Goal: Find specific page/section: Find specific page/section

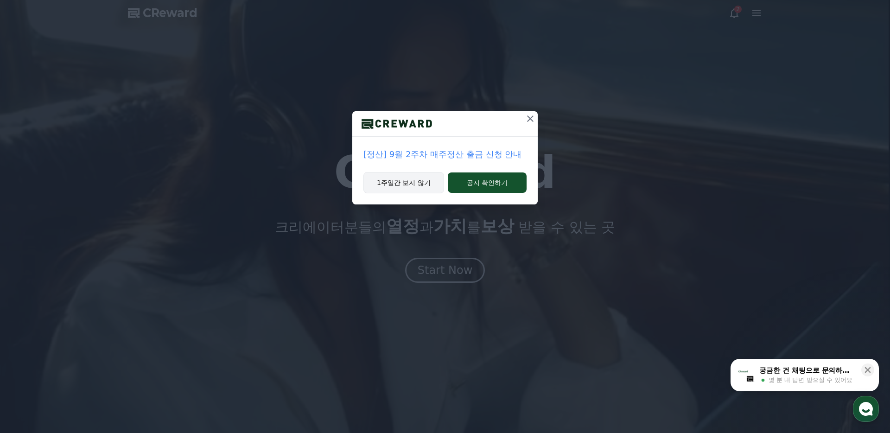
click at [405, 177] on button "1주일간 보지 않기" at bounding box center [403, 182] width 81 height 21
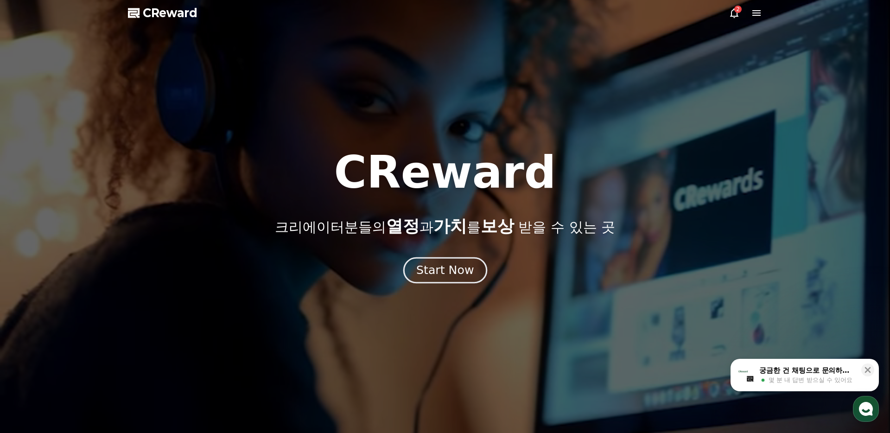
click at [456, 269] on div "Start Now" at bounding box center [444, 270] width 57 height 16
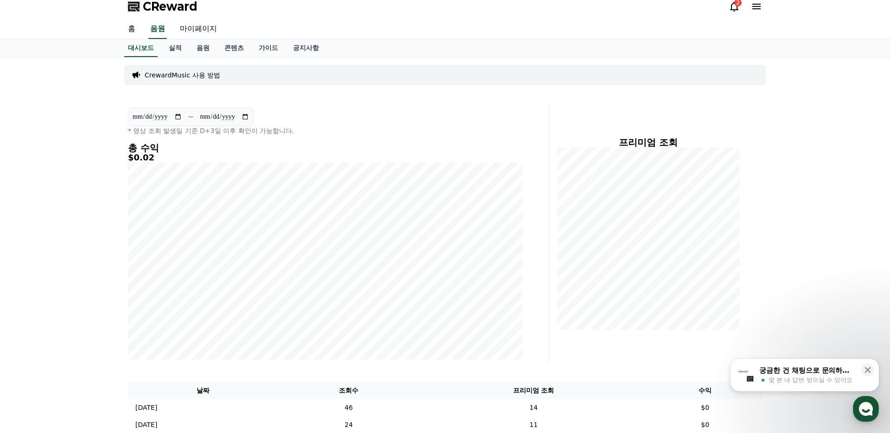
scroll to position [16, 0]
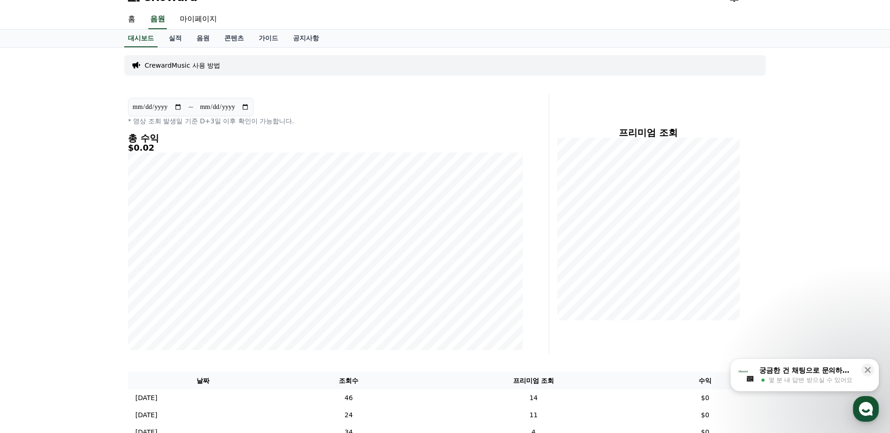
click at [194, 20] on link "마이페이지" at bounding box center [198, 19] width 52 height 19
select select "**********"
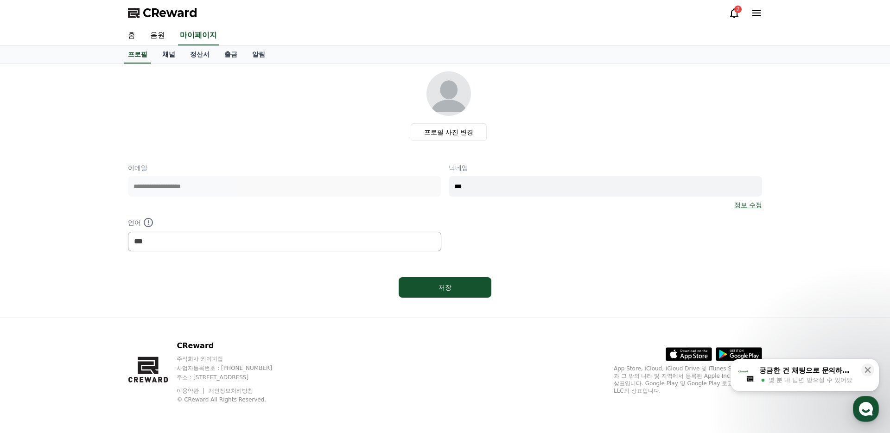
click at [168, 54] on link "채널" at bounding box center [169, 55] width 28 height 18
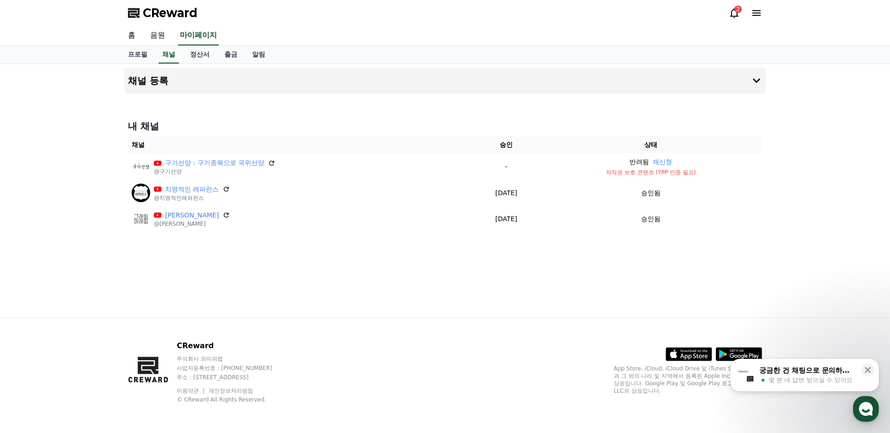
click at [734, 13] on icon at bounding box center [733, 12] width 11 height 11
